Goal: Entertainment & Leisure: Consume media (video, audio)

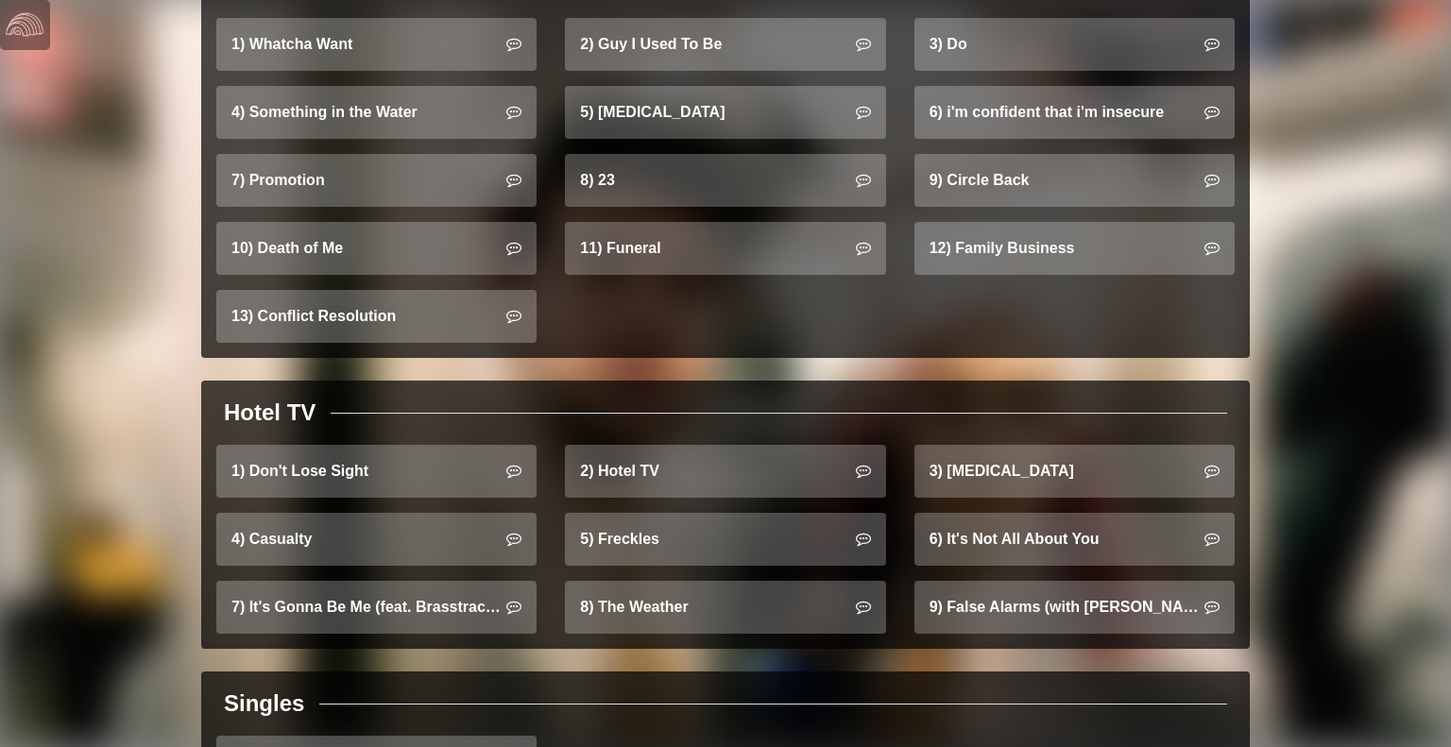
scroll to position [1300, 0]
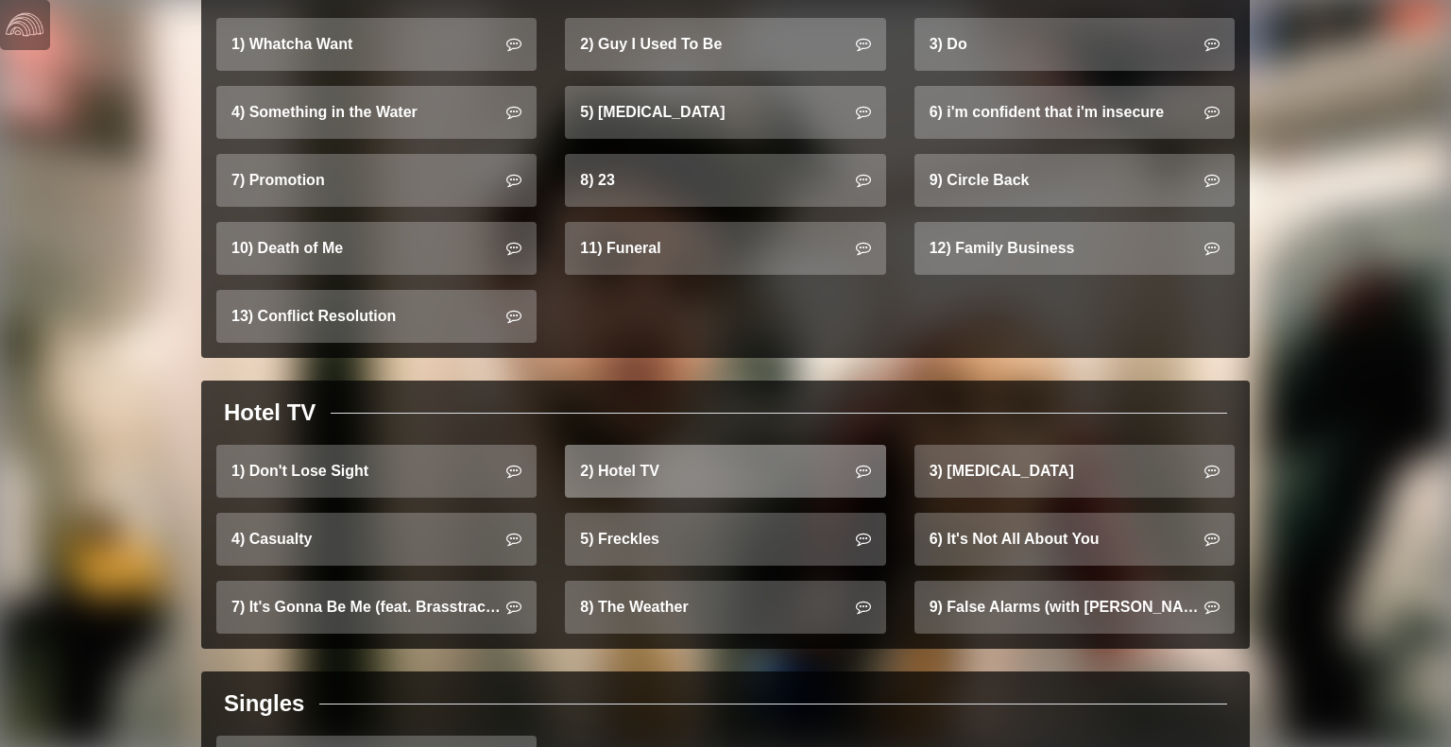
click at [719, 455] on link "2) Hotel TV" at bounding box center [725, 471] width 320 height 53
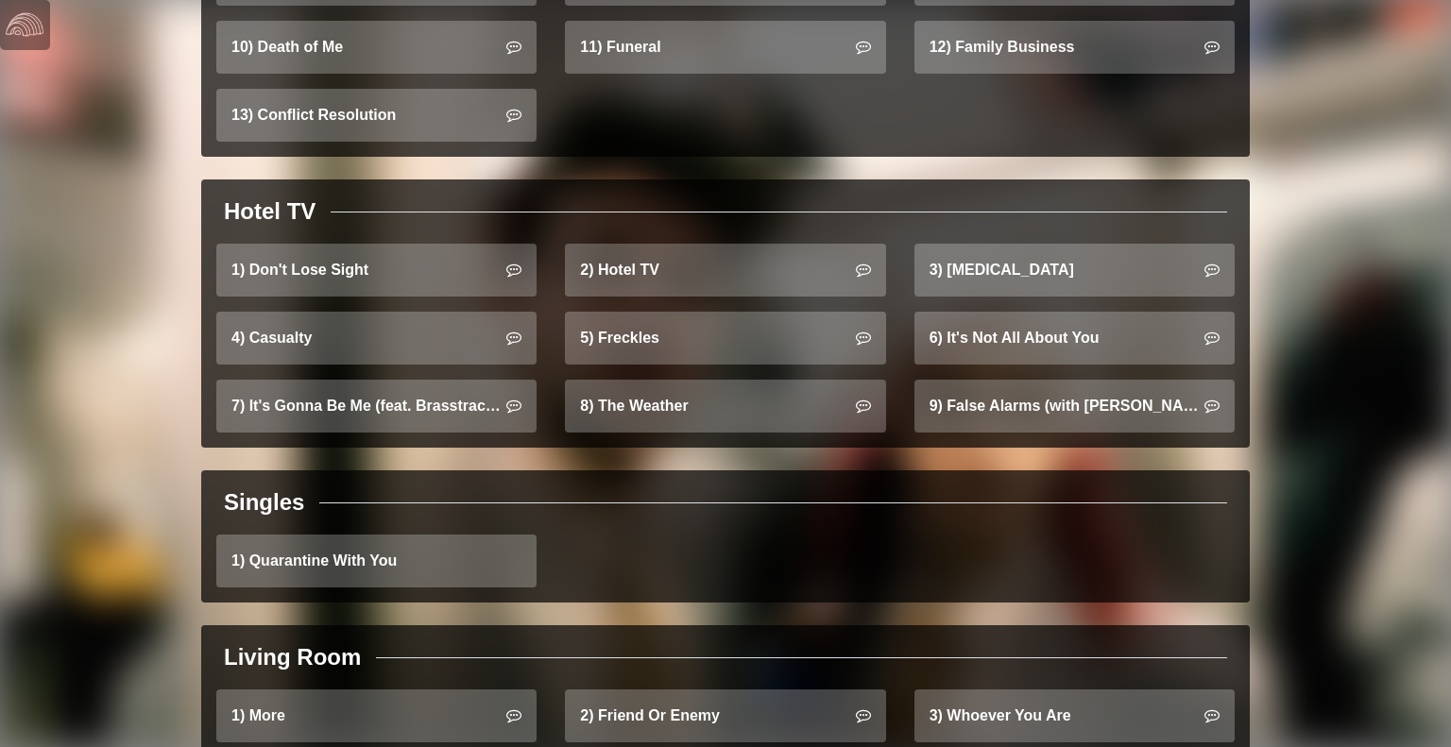
scroll to position [1501, 0]
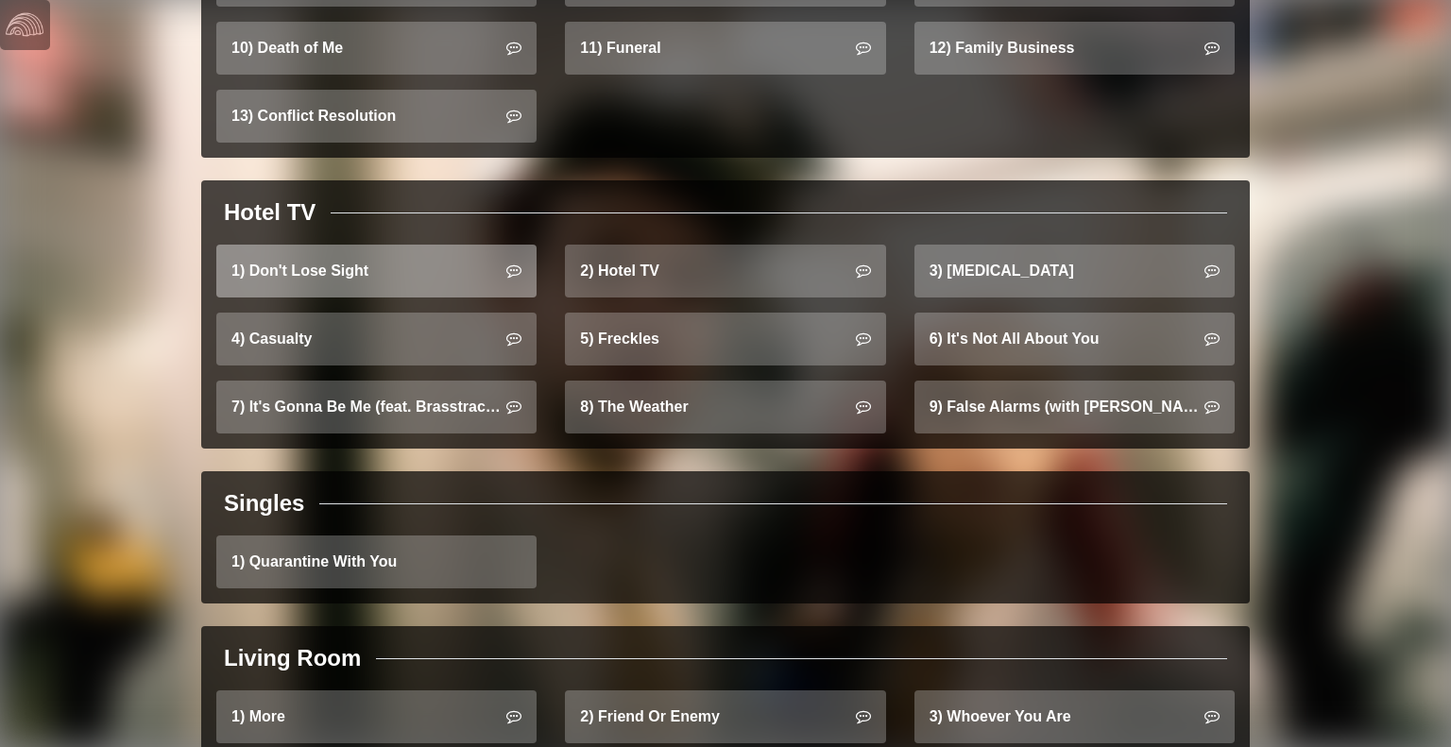
click at [508, 263] on icon at bounding box center [514, 270] width 15 height 15
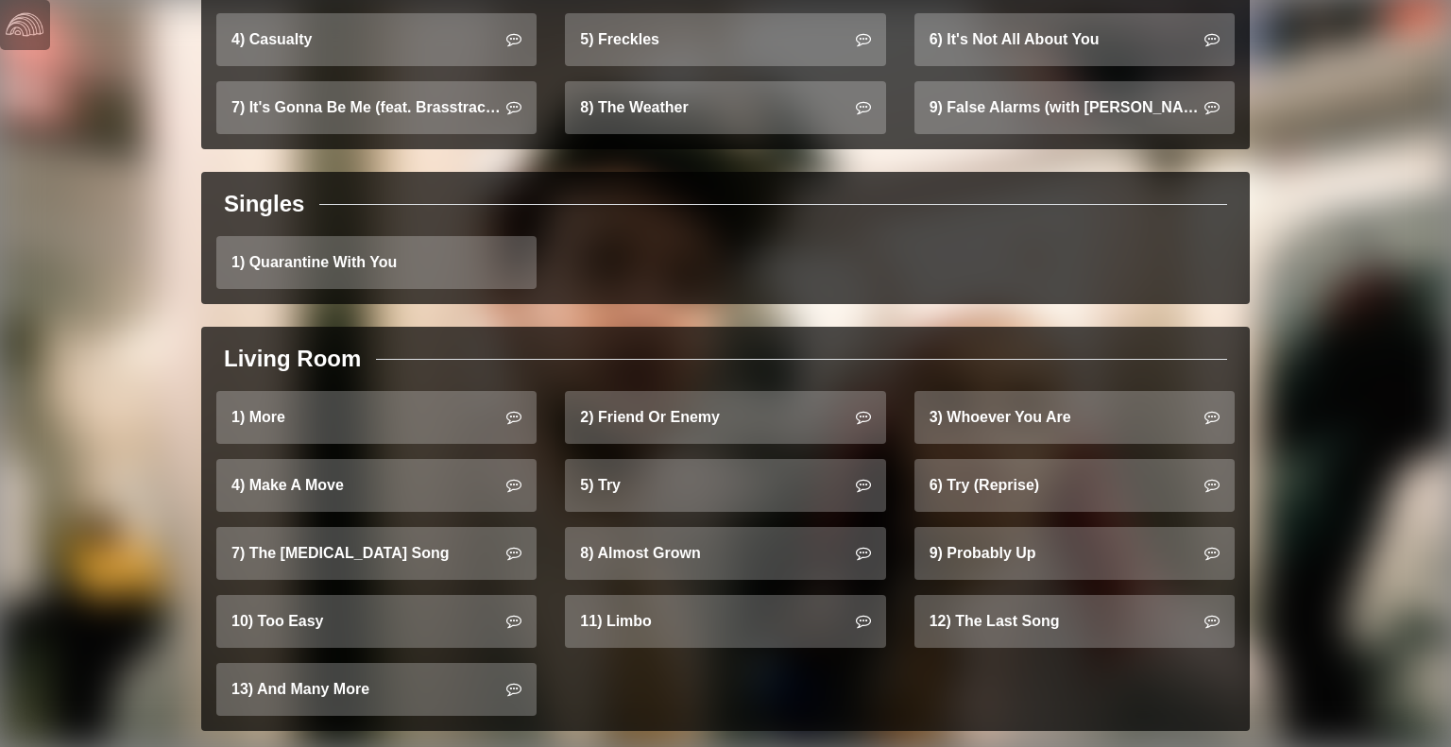
scroll to position [1809, 0]
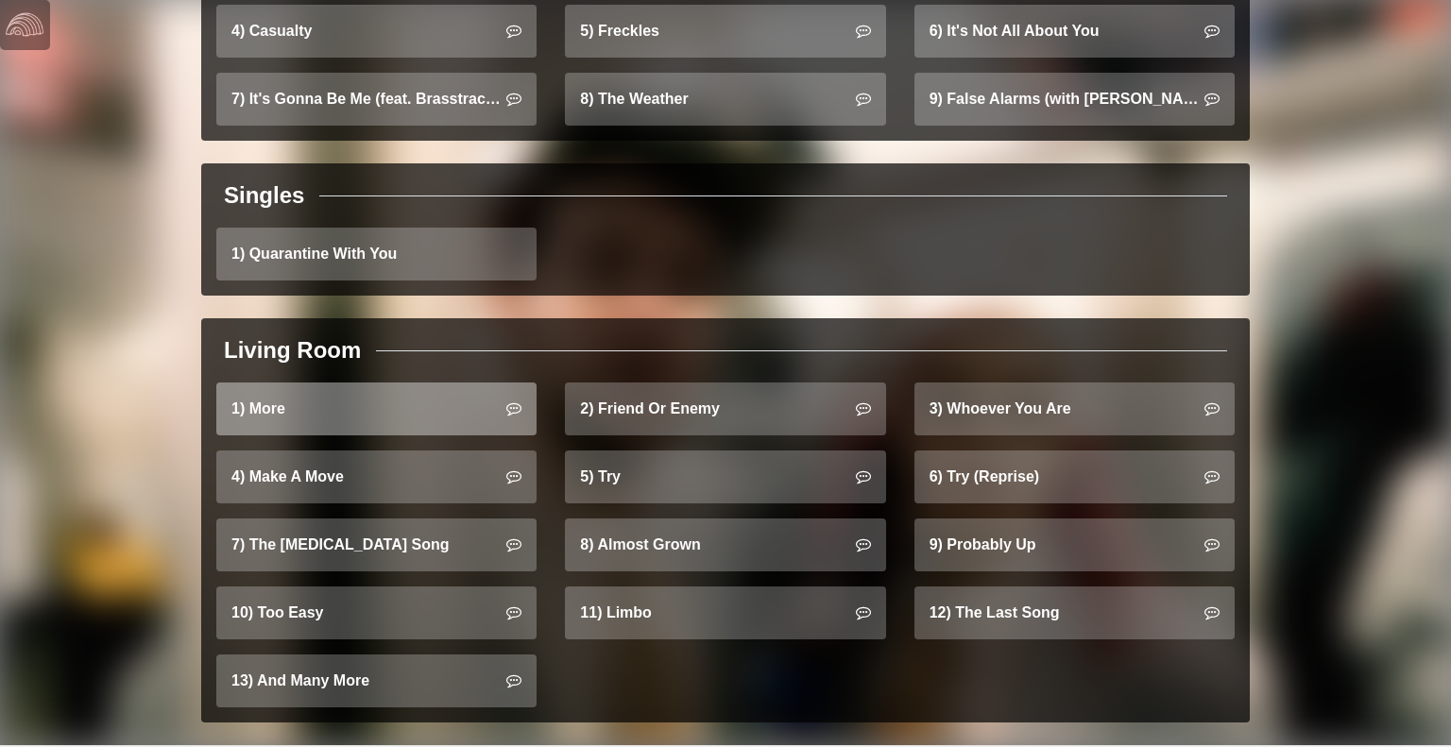
click at [427, 392] on link "1) More" at bounding box center [376, 409] width 320 height 53
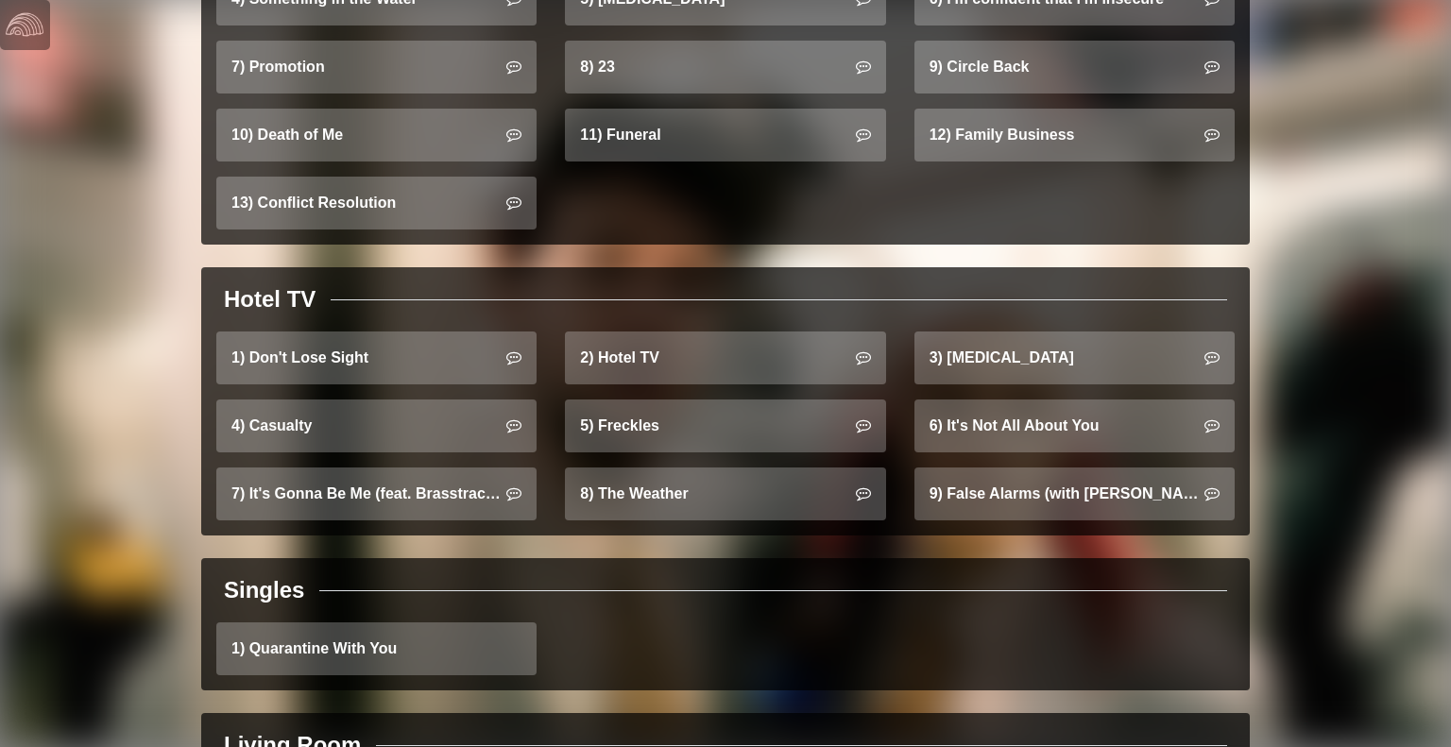
scroll to position [1412, 0]
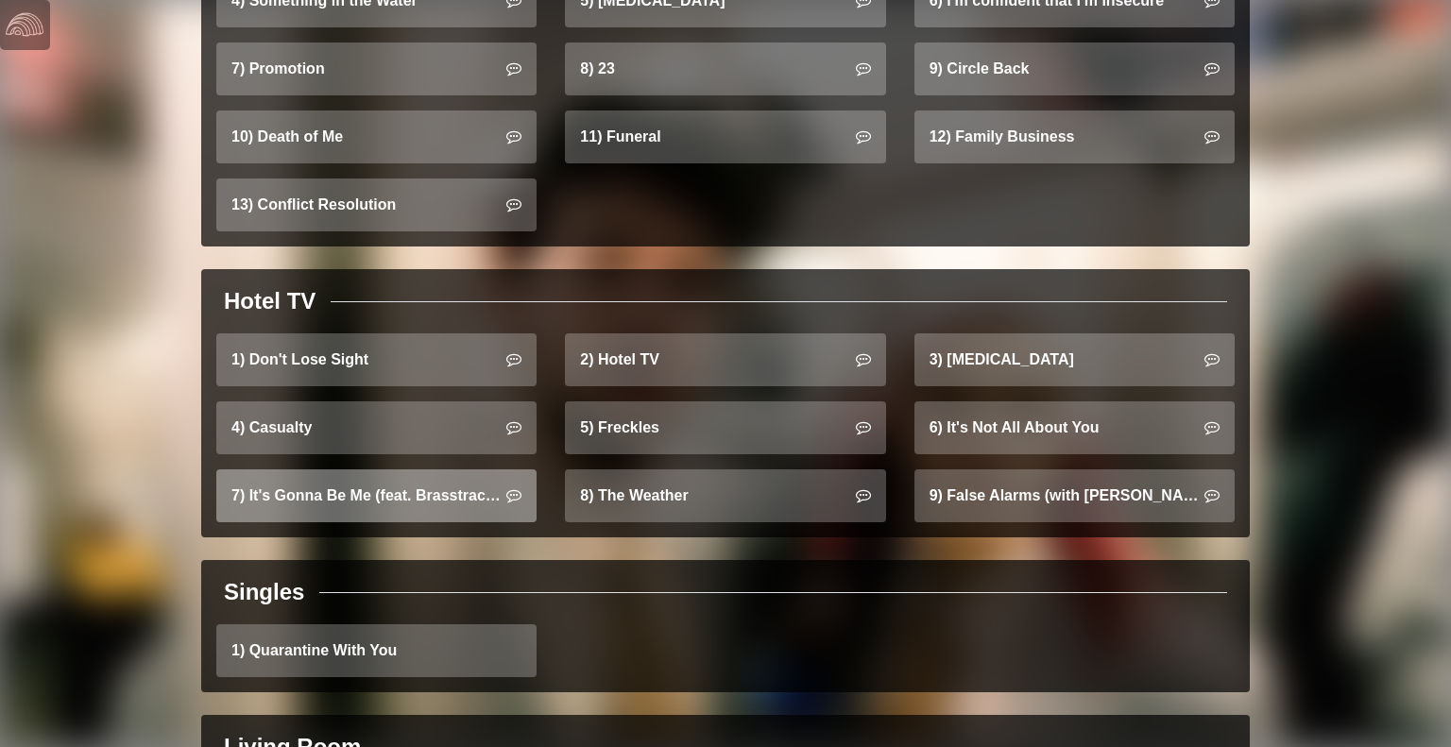
click at [428, 486] on link "7) It's Gonna Be Me (feat. Brasstracks)" at bounding box center [376, 496] width 320 height 53
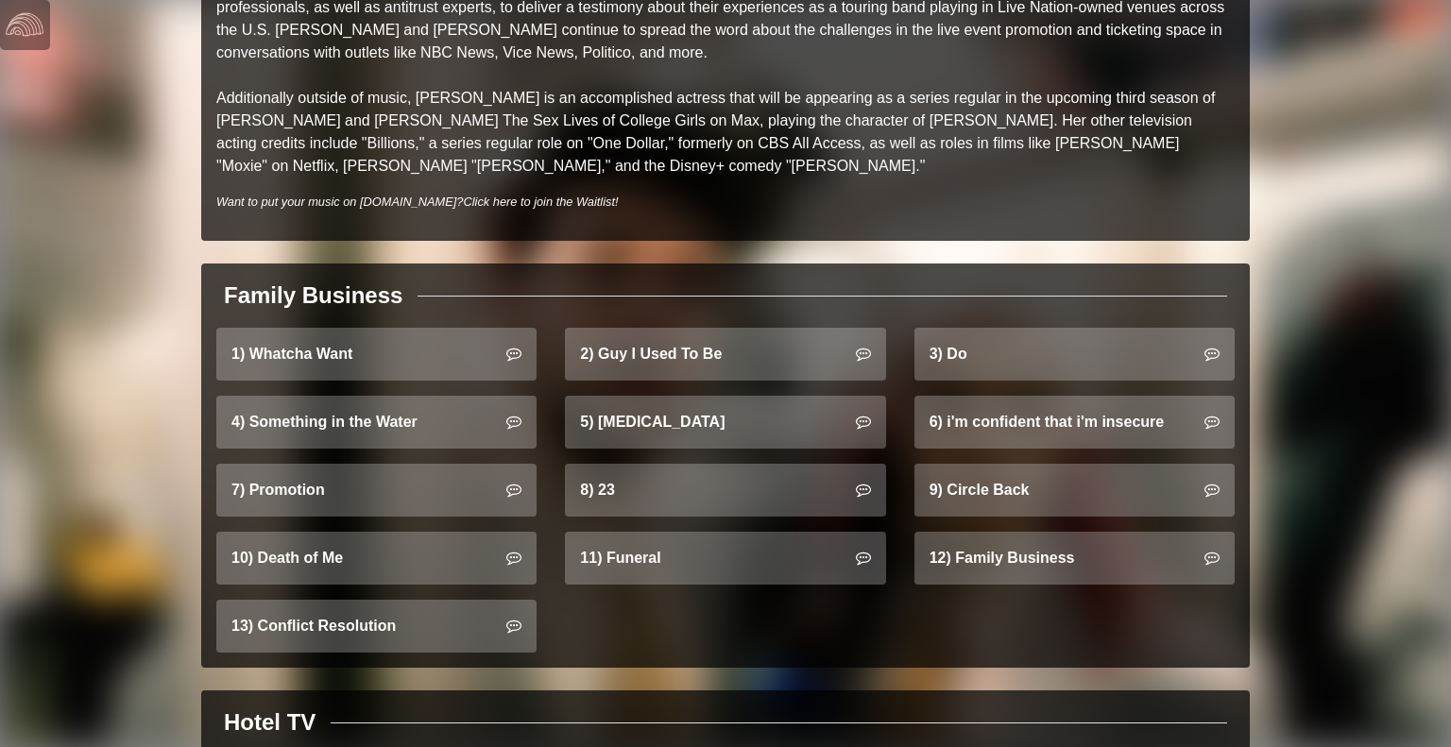
scroll to position [995, 0]
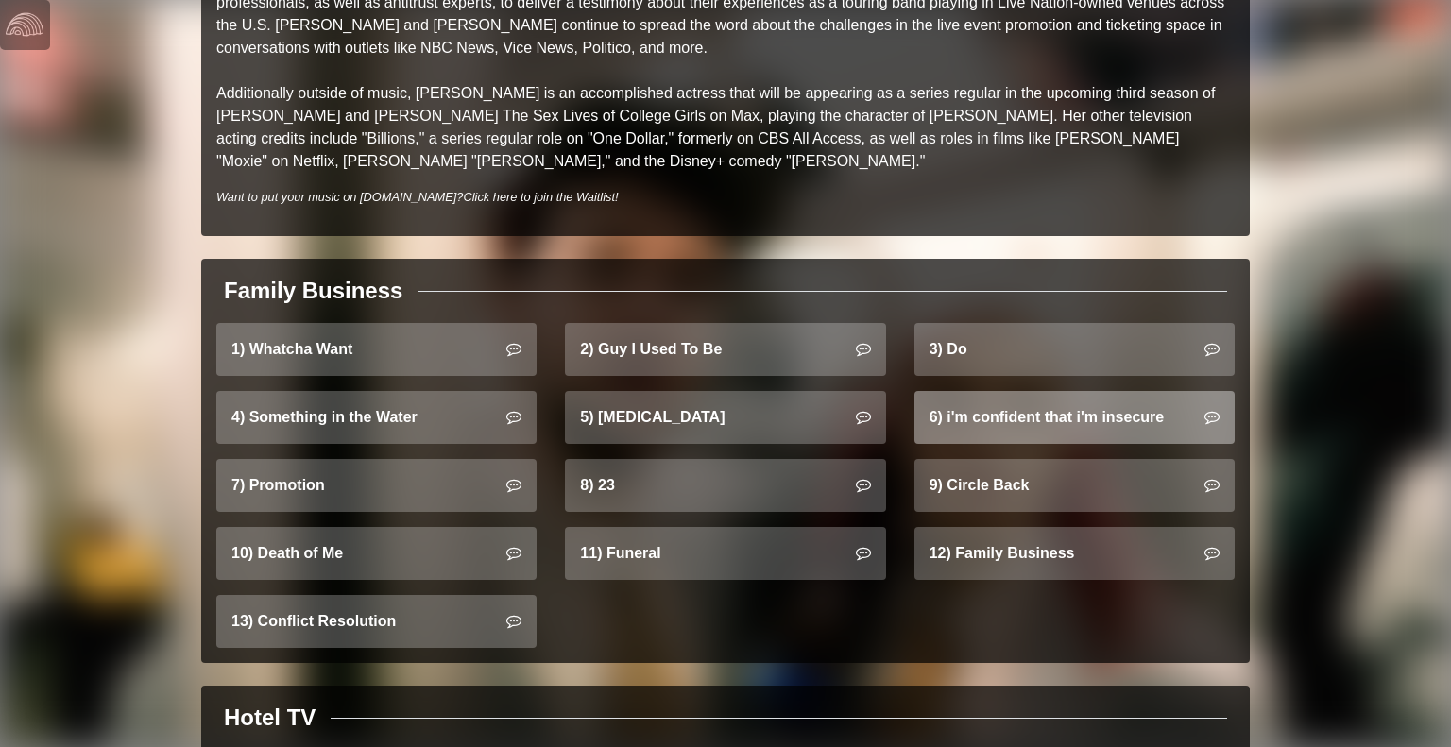
click at [1086, 391] on link "6) i'm confident that i'm insecure" at bounding box center [1075, 417] width 320 height 53
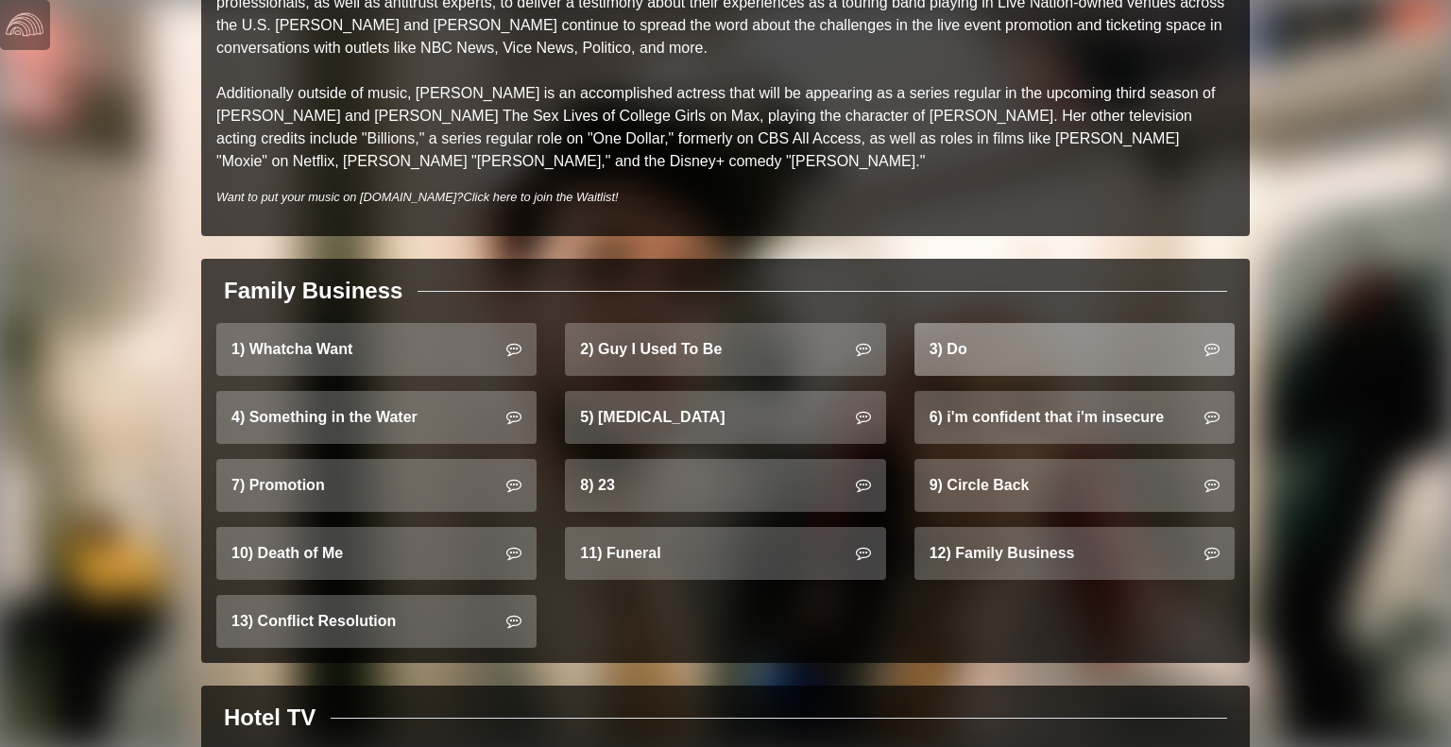
click at [952, 351] on link "3) Do" at bounding box center [1075, 349] width 320 height 53
